Goal: Information Seeking & Learning: Learn about a topic

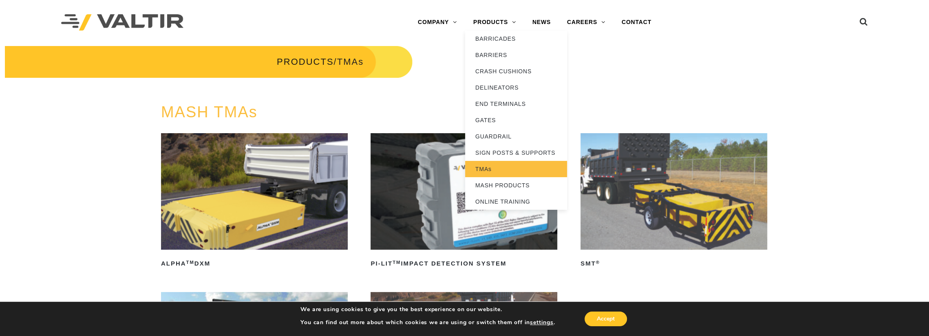
click at [483, 167] on link "TMAs" at bounding box center [516, 169] width 102 height 16
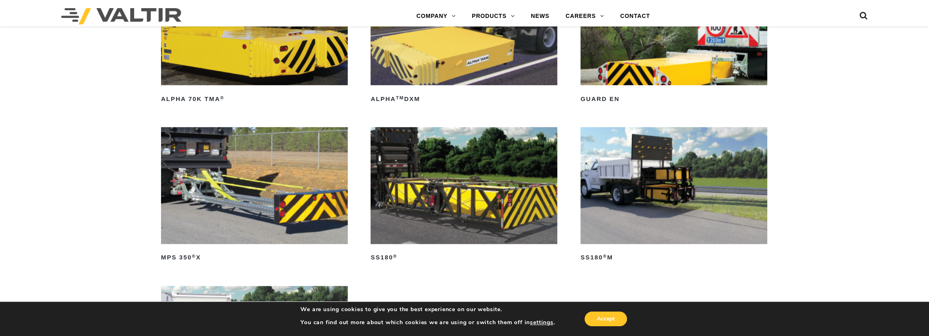
scroll to position [489, 0]
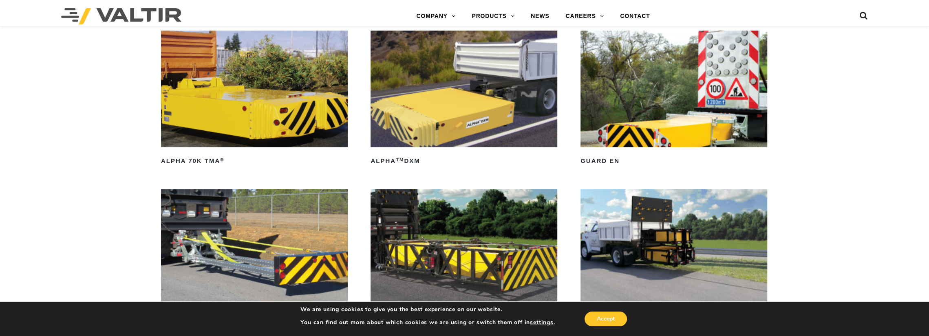
click at [621, 116] on img at bounding box center [674, 89] width 187 height 117
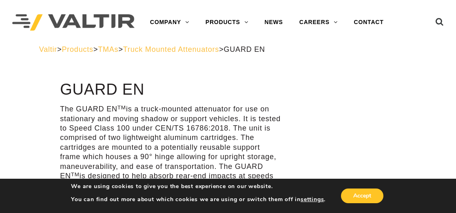
click at [198, 203] on div "We are using cookies to give you the best experience on our website. You can fi…" at bounding box center [198, 196] width 254 height 26
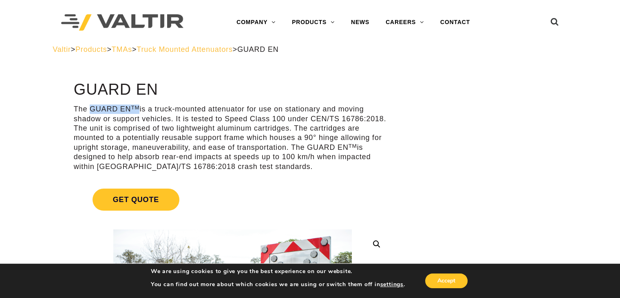
drag, startPoint x: 90, startPoint y: 107, endPoint x: 140, endPoint y: 107, distance: 50.6
click at [140, 107] on p "The GUARD EN TM is a truck-mounted attenuator for use on stationary and moving …" at bounding box center [233, 137] width 318 height 67
copy p "GUARD EN TM"
click at [220, 83] on h1 "GUARD EN" at bounding box center [233, 89] width 318 height 17
drag, startPoint x: 141, startPoint y: 106, endPoint x: 134, endPoint y: 106, distance: 6.9
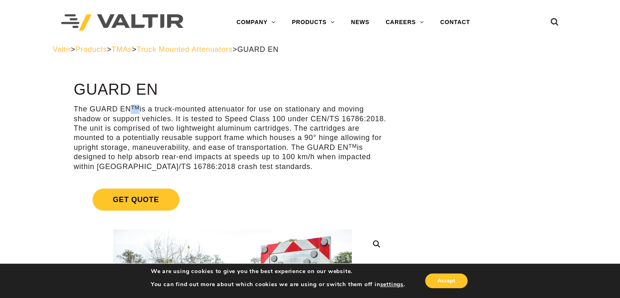
click at [134, 106] on sup "TM" at bounding box center [135, 107] width 9 height 6
copy sup "TM"
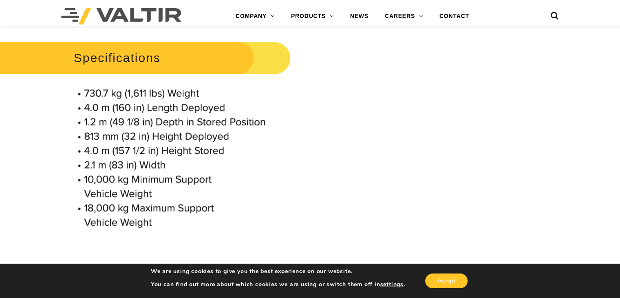
scroll to position [612, 0]
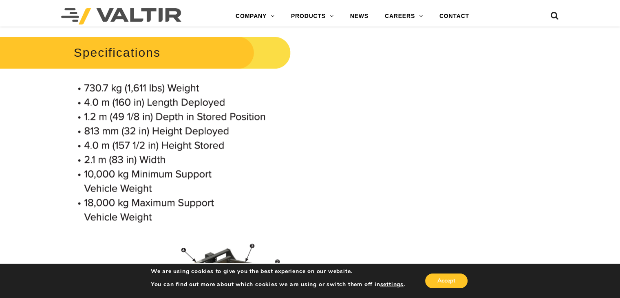
click at [304, 104] on p at bounding box center [233, 227] width 318 height 300
click at [181, 87] on img at bounding box center [181, 153] width 214 height 146
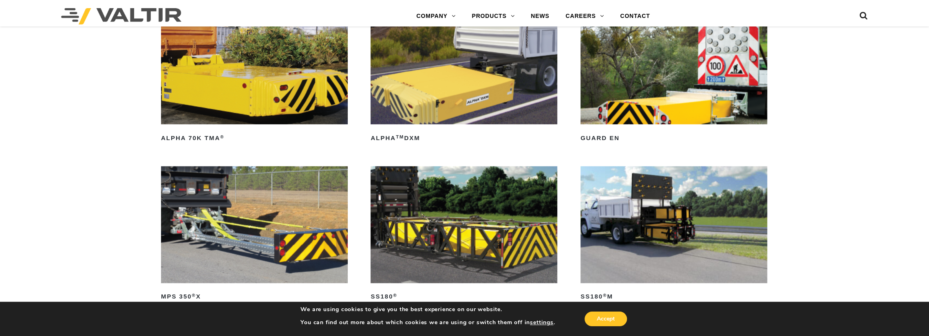
scroll to position [396, 0]
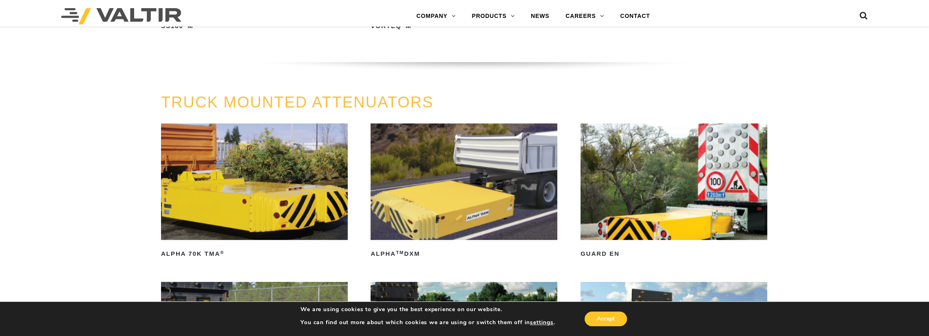
click at [456, 213] on img at bounding box center [674, 182] width 187 height 117
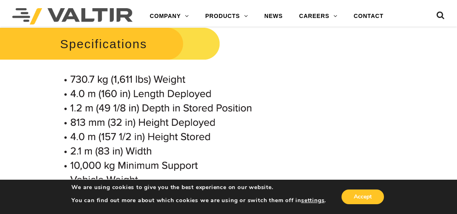
scroll to position [734, 0]
